Goal: Information Seeking & Learning: Learn about a topic

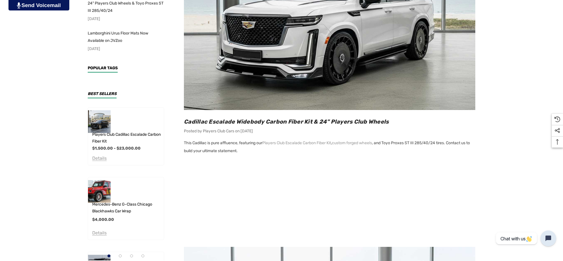
scroll to position [177, 0]
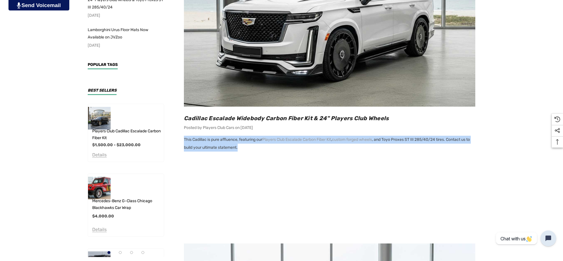
copy p "This Cadillac is pure affluence, featuring our Players Club Escalade Carbon Fib…"
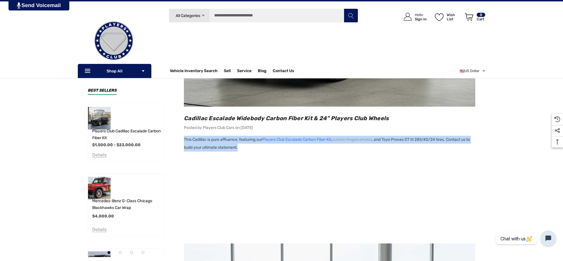
click at [310, 139] on link "Players Club Escalade Carbon Fiber Kit" at bounding box center [296, 140] width 69 height 8
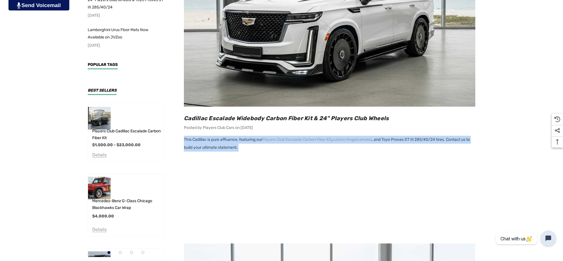
copy p "This Cadillac is pure affluence, featuring our Players Club Escalade Carbon Fib…"
click at [314, 137] on link "Players Club Escalade Carbon Fiber Kit" at bounding box center [296, 140] width 69 height 8
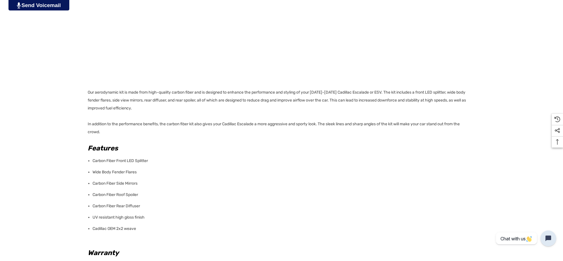
scroll to position [353, 0]
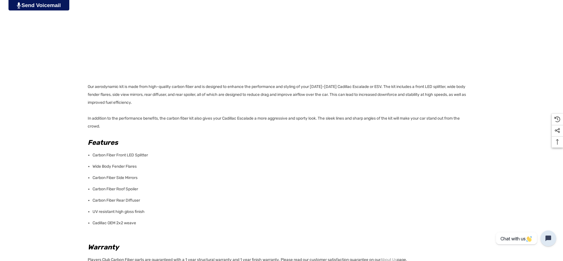
click at [142, 198] on li "Carbon Fiber Rear Diffuser" at bounding box center [281, 200] width 379 height 11
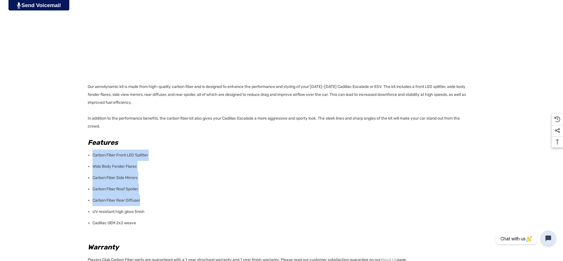
click at [90, 153] on div "Our aerodynamic kit is made from high-quality carbon fiber and is designed to e…" at bounding box center [280, 171] width 384 height 368
copy ul "Carbon Fiber Front LED Splitter Wide Body Fender Flares Carbon Fiber Side Mirro…"
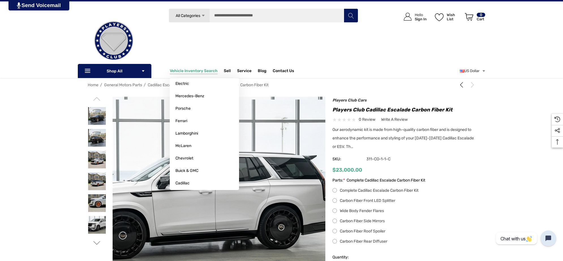
scroll to position [0, 0]
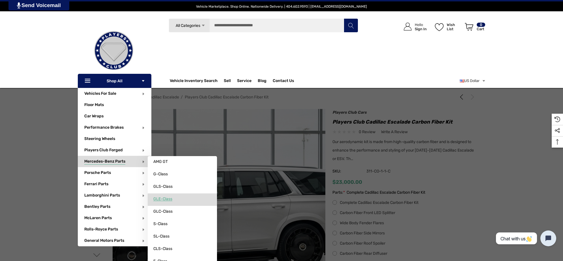
click at [172, 198] on span "GLE-Class" at bounding box center [162, 198] width 19 height 5
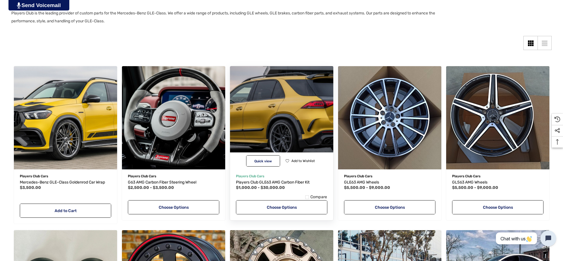
click at [312, 106] on img "Players Club GLE63 AMG Carbon Fiber Kit,Price range from $1,000.00 to $30,000.0…" at bounding box center [281, 118] width 114 height 114
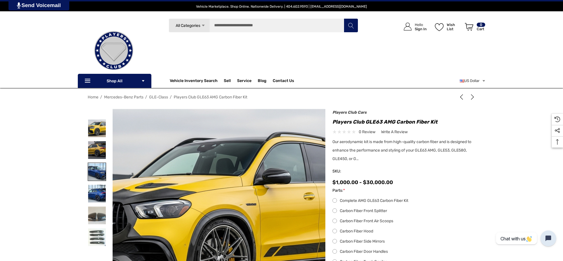
click at [96, 170] on img at bounding box center [97, 172] width 18 height 18
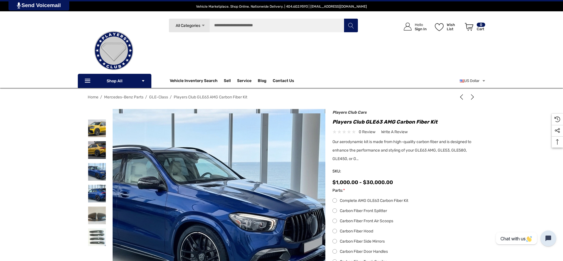
click at [255, 174] on img at bounding box center [195, 211] width 362 height 197
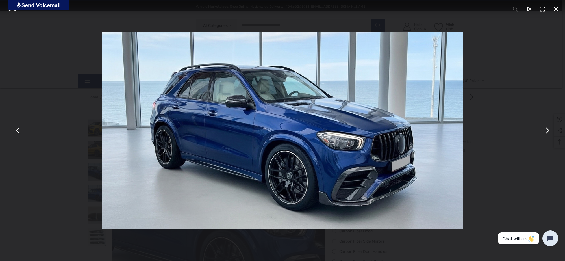
click at [548, 130] on button "You can close this modal content with the ESC key" at bounding box center [548, 131] width 14 height 14
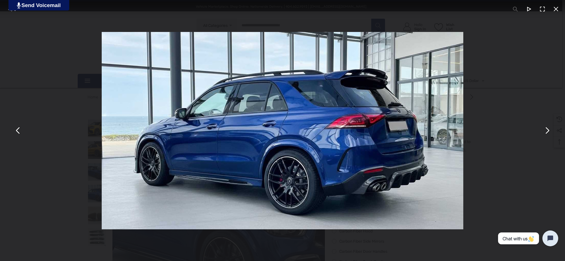
click at [19, 133] on button "You can close this modal content with the ESC key" at bounding box center [18, 131] width 14 height 14
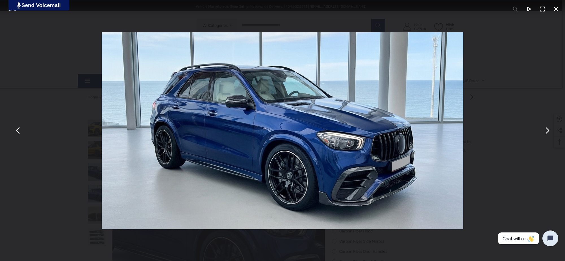
click at [556, 8] on button "You can close this modal content with the ESC key" at bounding box center [557, 9] width 14 height 14
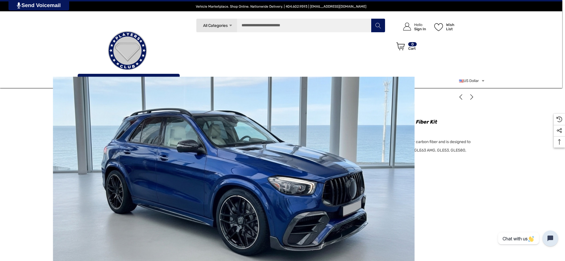
click at [556, 8] on button "You can close this modal content with the ESC key" at bounding box center [557, 9] width 14 height 14
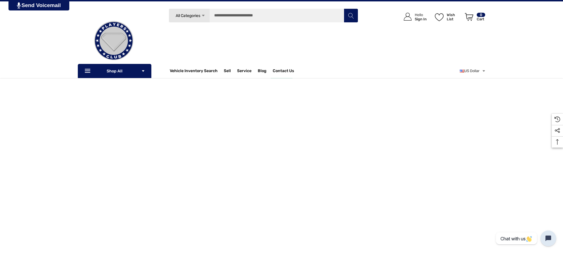
scroll to position [283, 0]
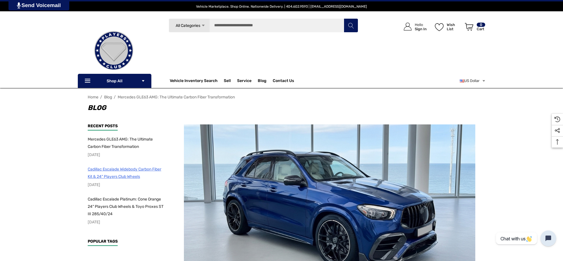
click at [100, 174] on span "Cadillac Escalade Widebody Carbon Fiber Kit & 24" Players Club Wheels" at bounding box center [125, 173] width 74 height 12
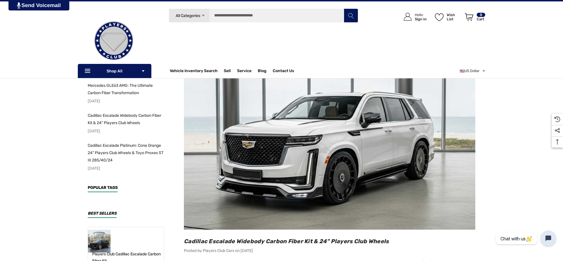
scroll to position [35, 0]
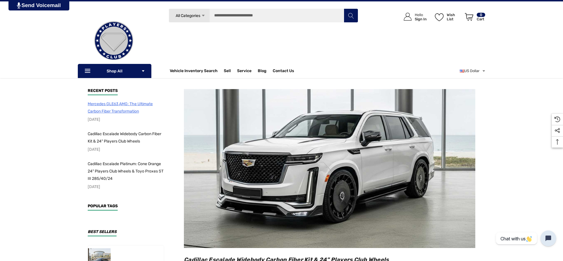
click at [127, 105] on span "Mercedes GLE63 AMG: The Ultimate Carbon Fiber Transformation" at bounding box center [120, 107] width 65 height 12
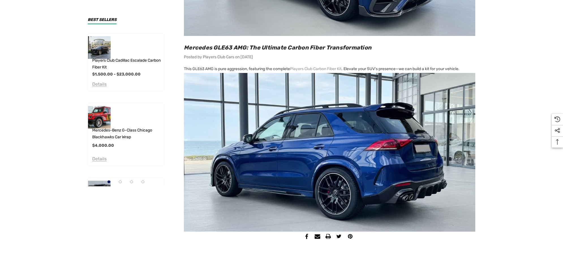
scroll to position [247, 0]
click at [183, 68] on main "Sidebar Sidebar Sidebar Mercedes GLE63 AMG: The Ultimate Carbon Fiber Transform…" at bounding box center [324, 59] width 301 height 369
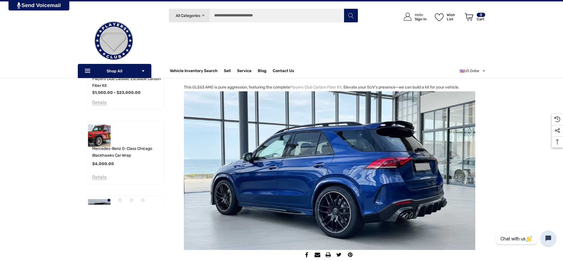
scroll to position [212, 0]
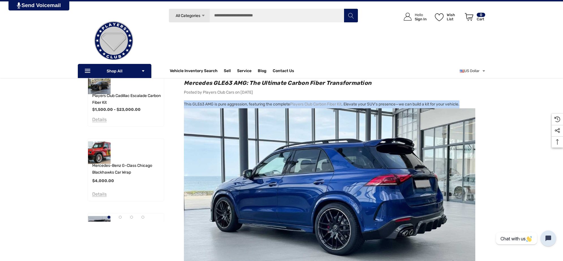
click at [468, 103] on p "This GLE63 AMG is pure aggression, featuring the complete Players Club Carbon F…" at bounding box center [329, 183] width 291 height 167
copy p "This GLE63 AMG is pure aggression, featuring the complete Players Club Carbon F…"
